Goal: Information Seeking & Learning: Learn about a topic

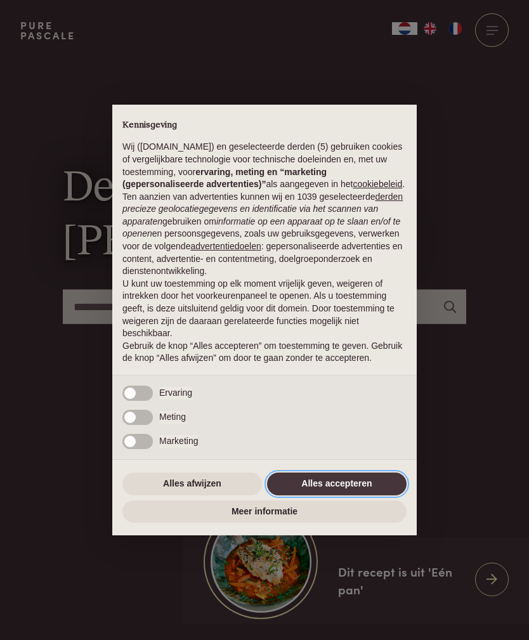
click at [367, 495] on button "Alles accepteren" at bounding box center [337, 483] width 140 height 23
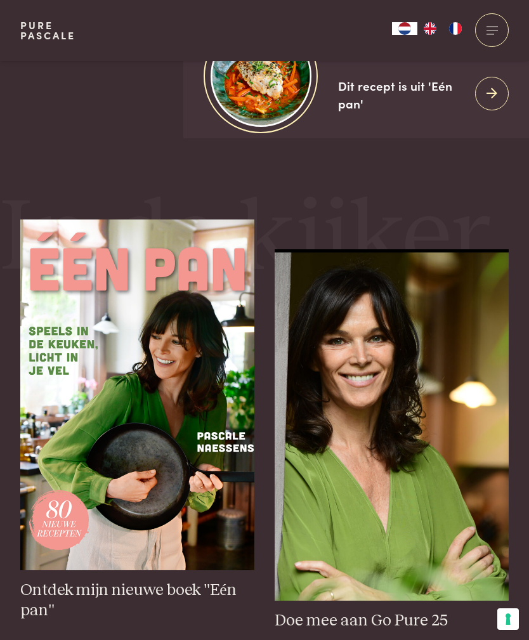
scroll to position [473, 0]
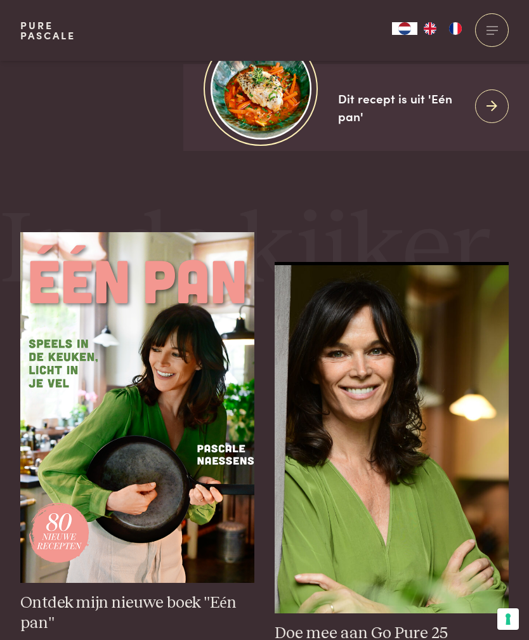
click at [497, 151] on link "Dit recept is uit 'Eén pan'" at bounding box center [356, 107] width 346 height 87
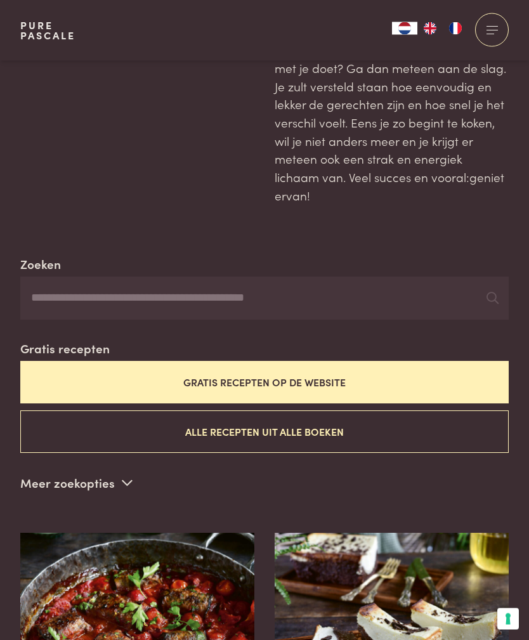
scroll to position [97, 0]
click at [224, 410] on button "Alle recepten uit alle boeken" at bounding box center [264, 431] width 488 height 42
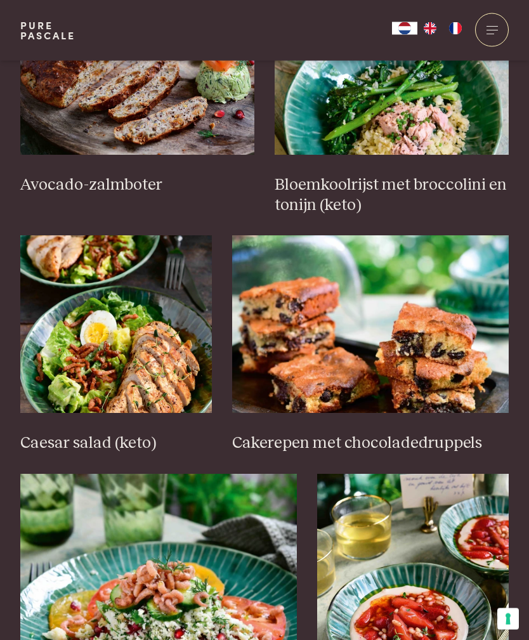
scroll to position [1448, 0]
click at [163, 370] on img at bounding box center [116, 324] width 192 height 178
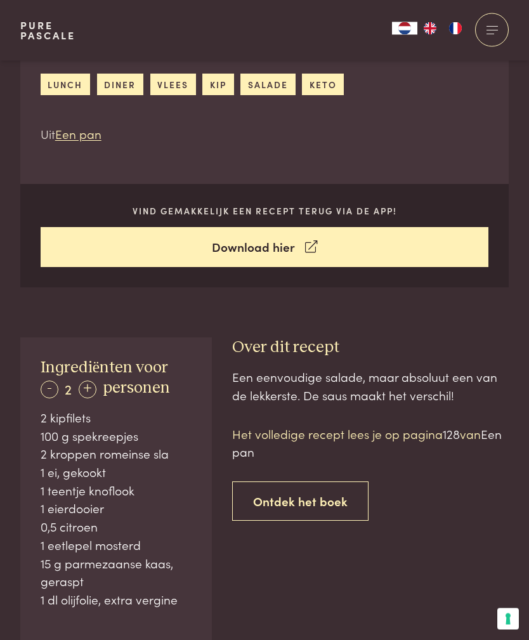
scroll to position [435, 0]
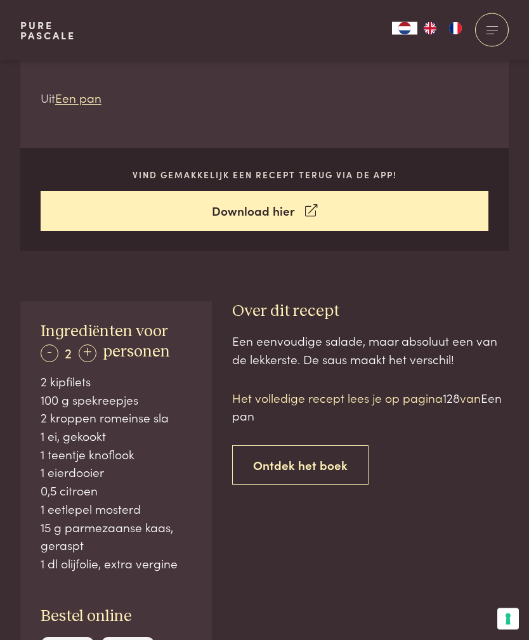
click at [93, 356] on div "+" at bounding box center [88, 354] width 18 height 18
click at [93, 351] on div "+" at bounding box center [88, 353] width 18 height 18
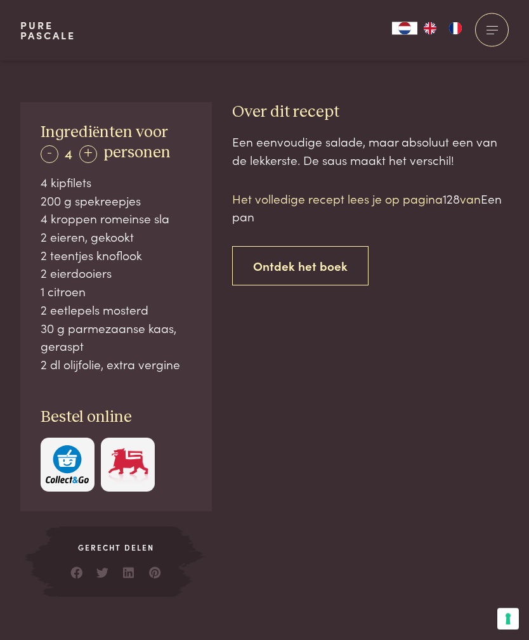
scroll to position [591, 0]
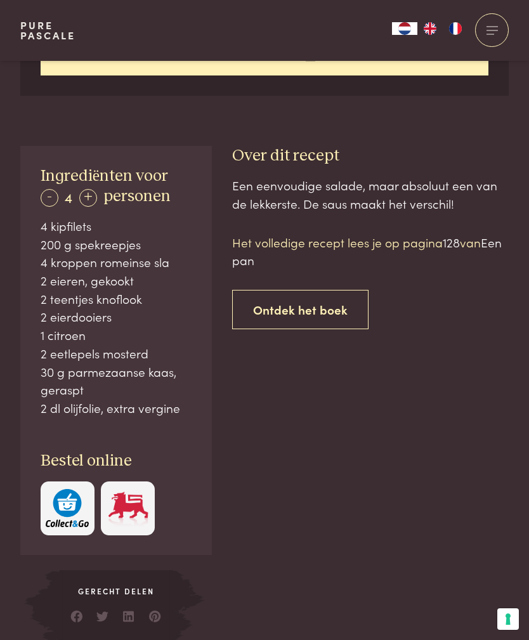
click at [405, 242] on p "Het volledige recept lees je op pagina 128 van Een pan" at bounding box center [370, 251] width 276 height 36
click at [424, 237] on p "Het volledige recept lees je op pagina 128 van Een pan" at bounding box center [370, 251] width 276 height 36
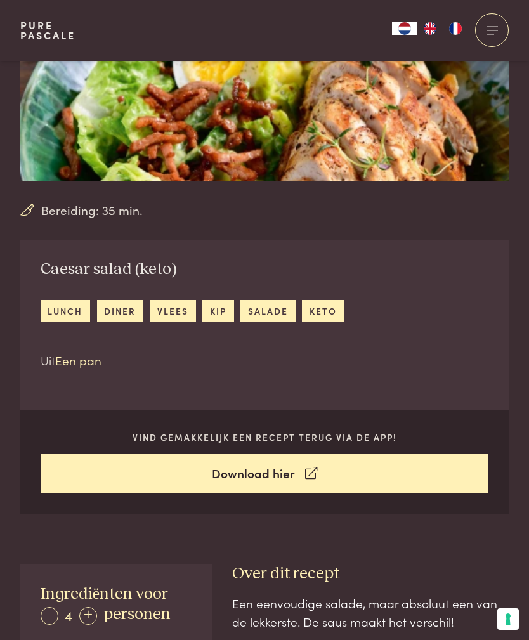
scroll to position [174, 0]
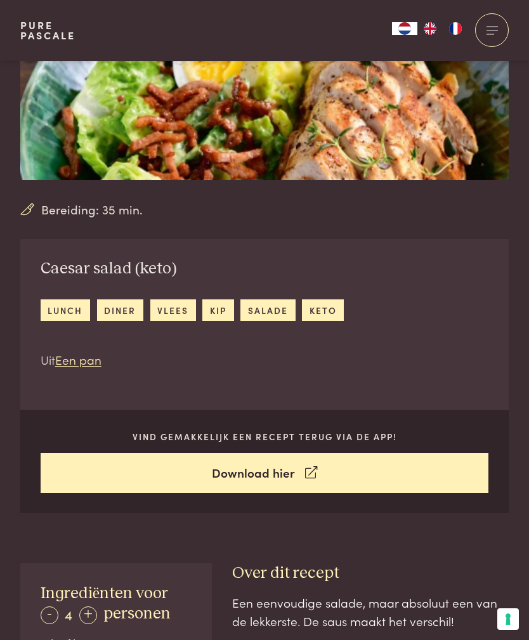
click at [285, 471] on link "Download hier" at bounding box center [265, 473] width 448 height 40
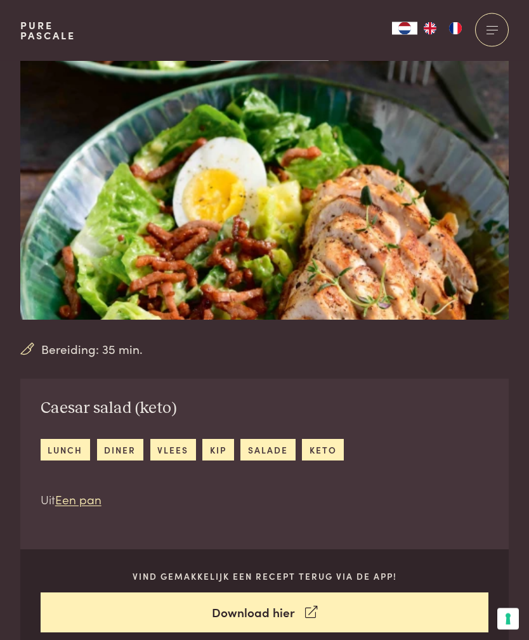
scroll to position [0, 0]
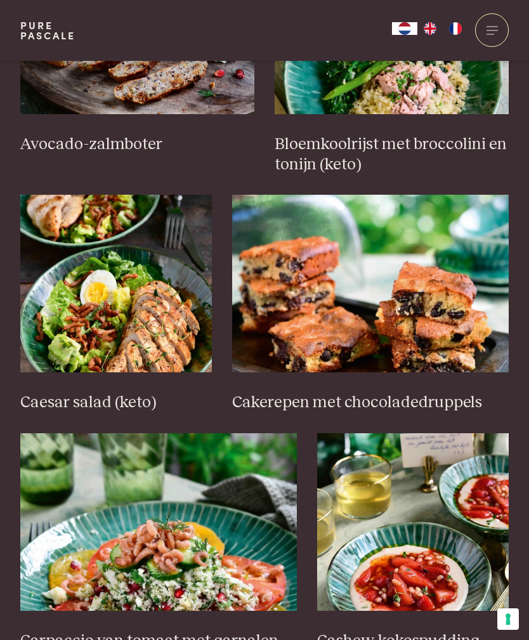
scroll to position [128, 0]
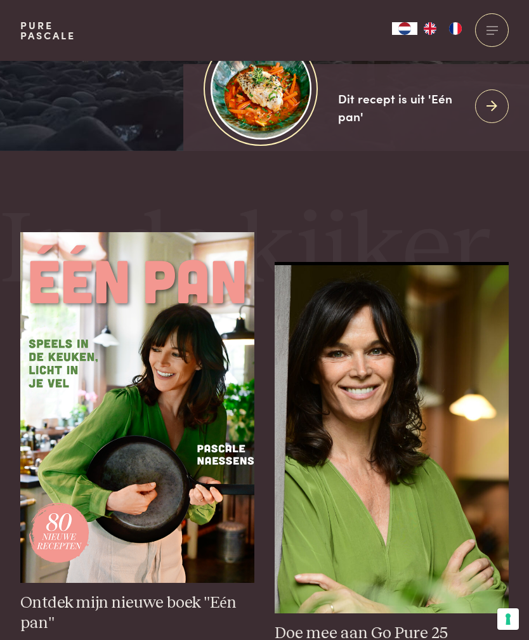
click at [498, 25] on div at bounding box center [492, 30] width 34 height 34
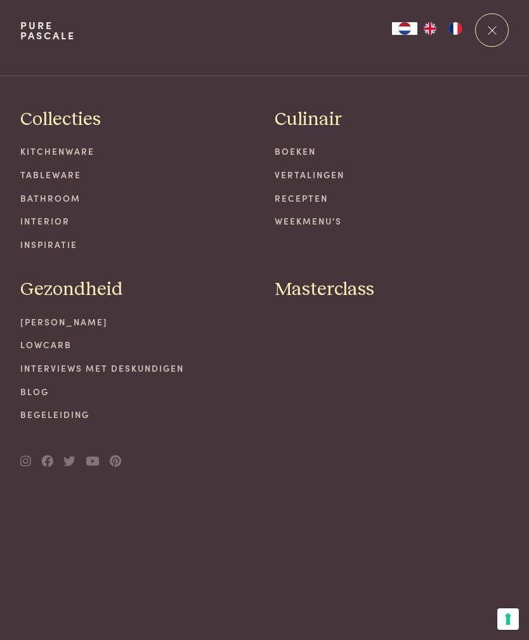
click at [312, 148] on link "Boeken" at bounding box center [392, 151] width 234 height 13
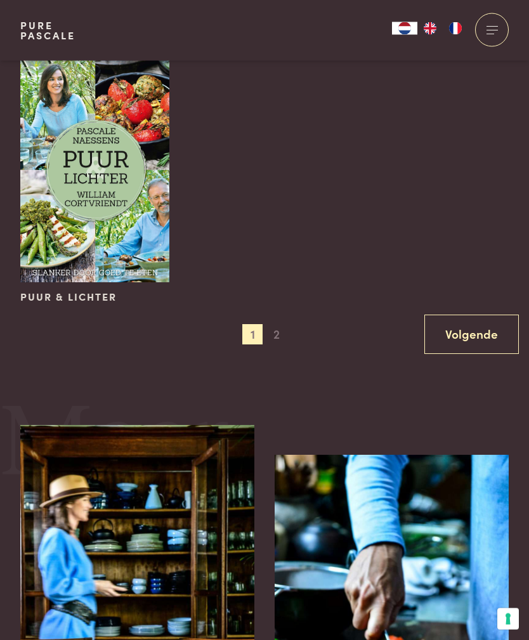
scroll to position [1492, 0]
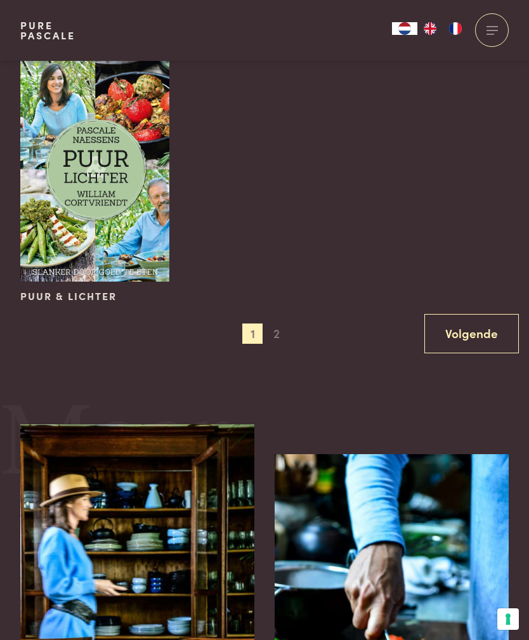
click at [486, 318] on link "Volgende" at bounding box center [471, 334] width 94 height 40
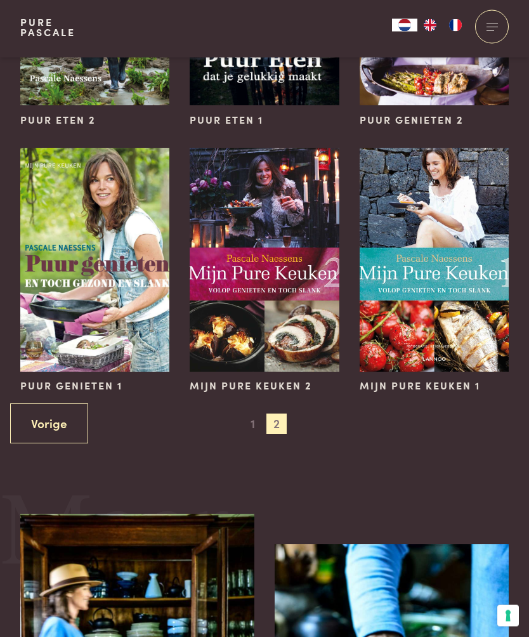
scroll to position [499, 0]
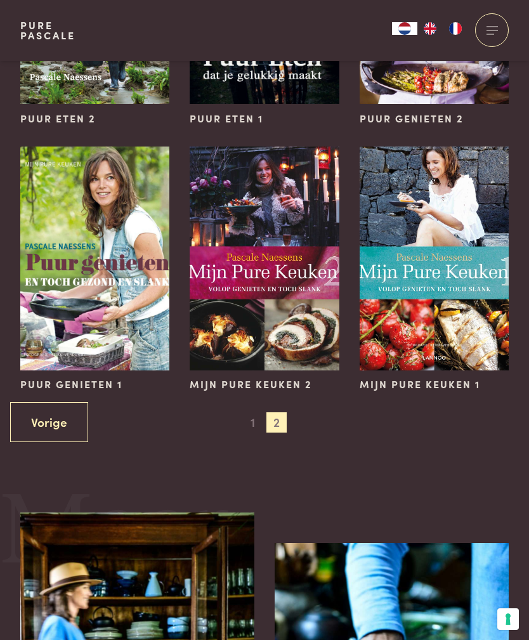
click at [455, 283] on img at bounding box center [434, 258] width 149 height 224
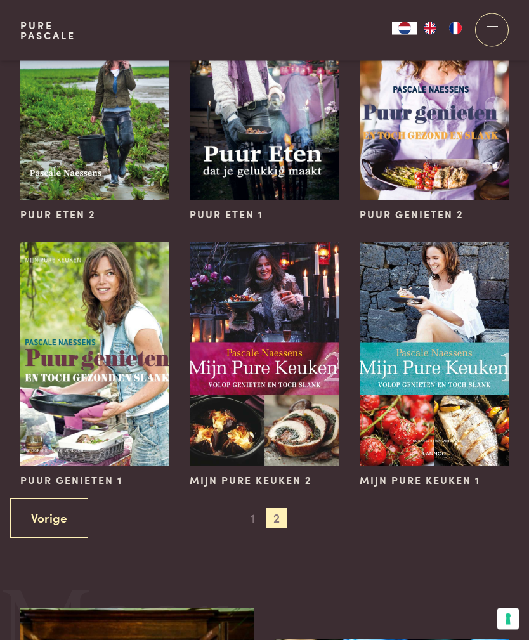
scroll to position [403, 0]
click at [256, 509] on span "1" at bounding box center [252, 518] width 20 height 20
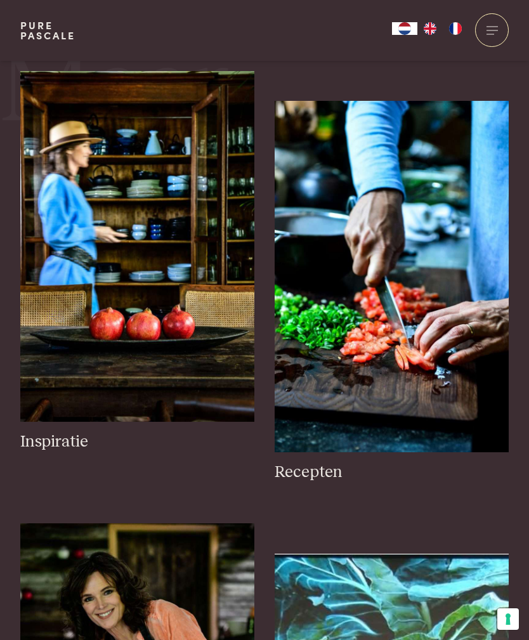
scroll to position [0, 0]
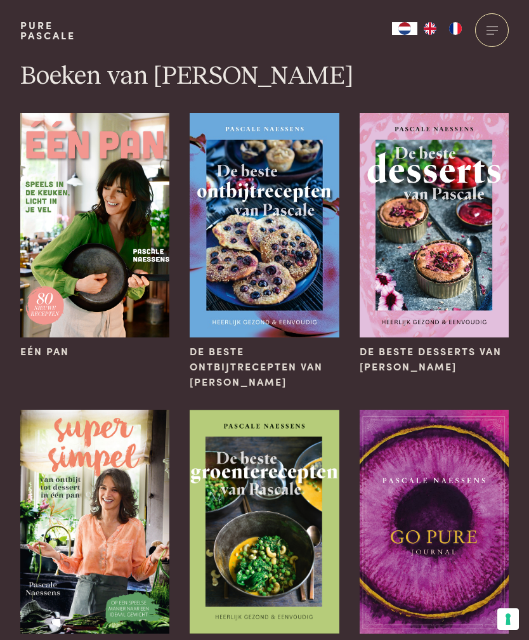
click at [450, 188] on img at bounding box center [434, 225] width 149 height 224
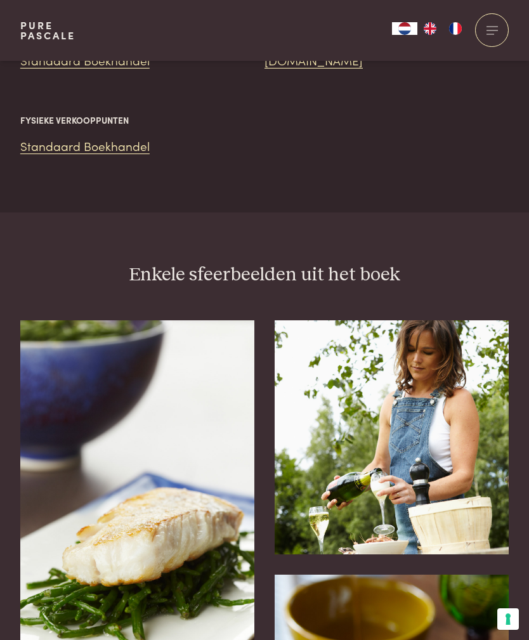
scroll to position [1722, 0]
